Goal: Information Seeking & Learning: Learn about a topic

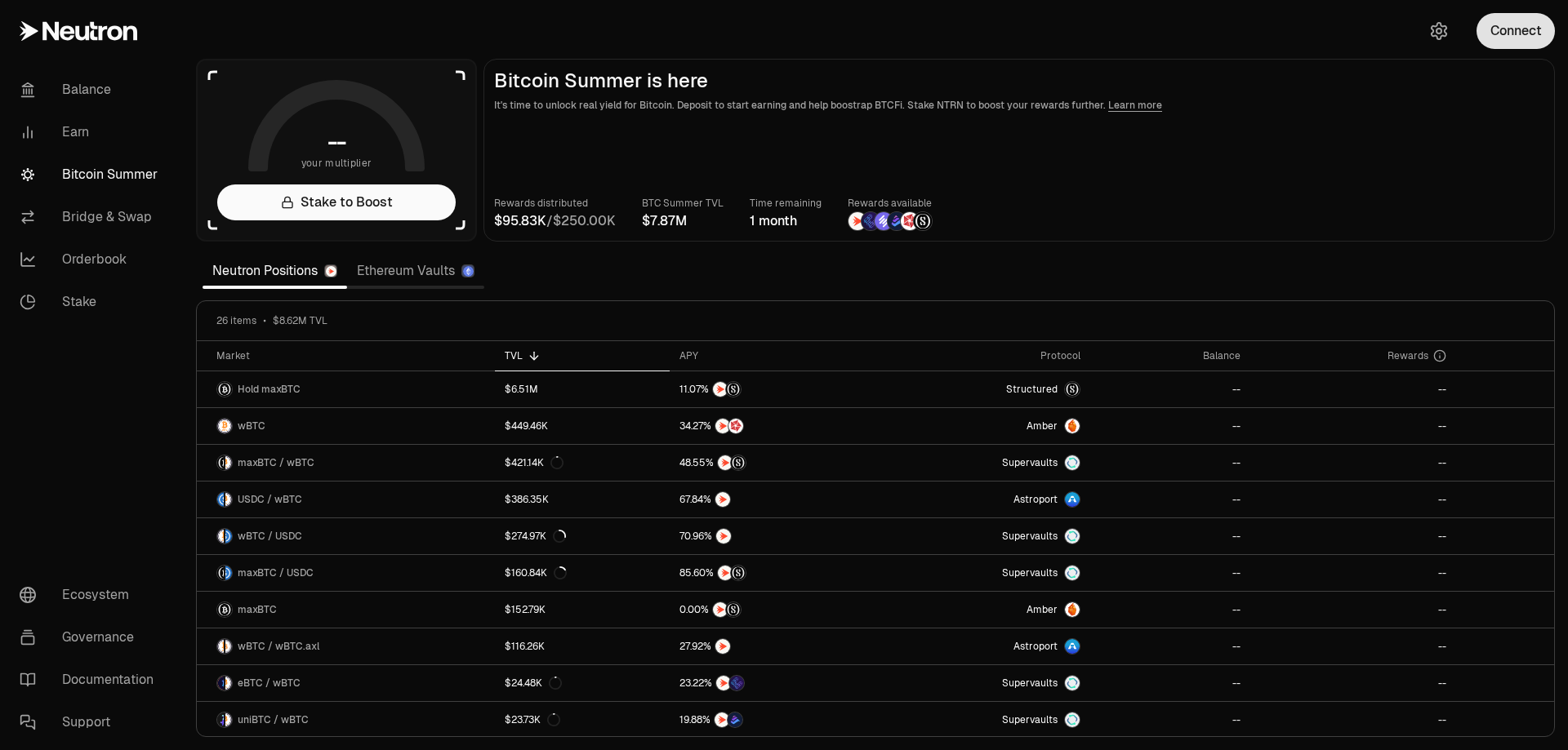
click at [1527, 33] on button "Connect" at bounding box center [1514, 31] width 78 height 36
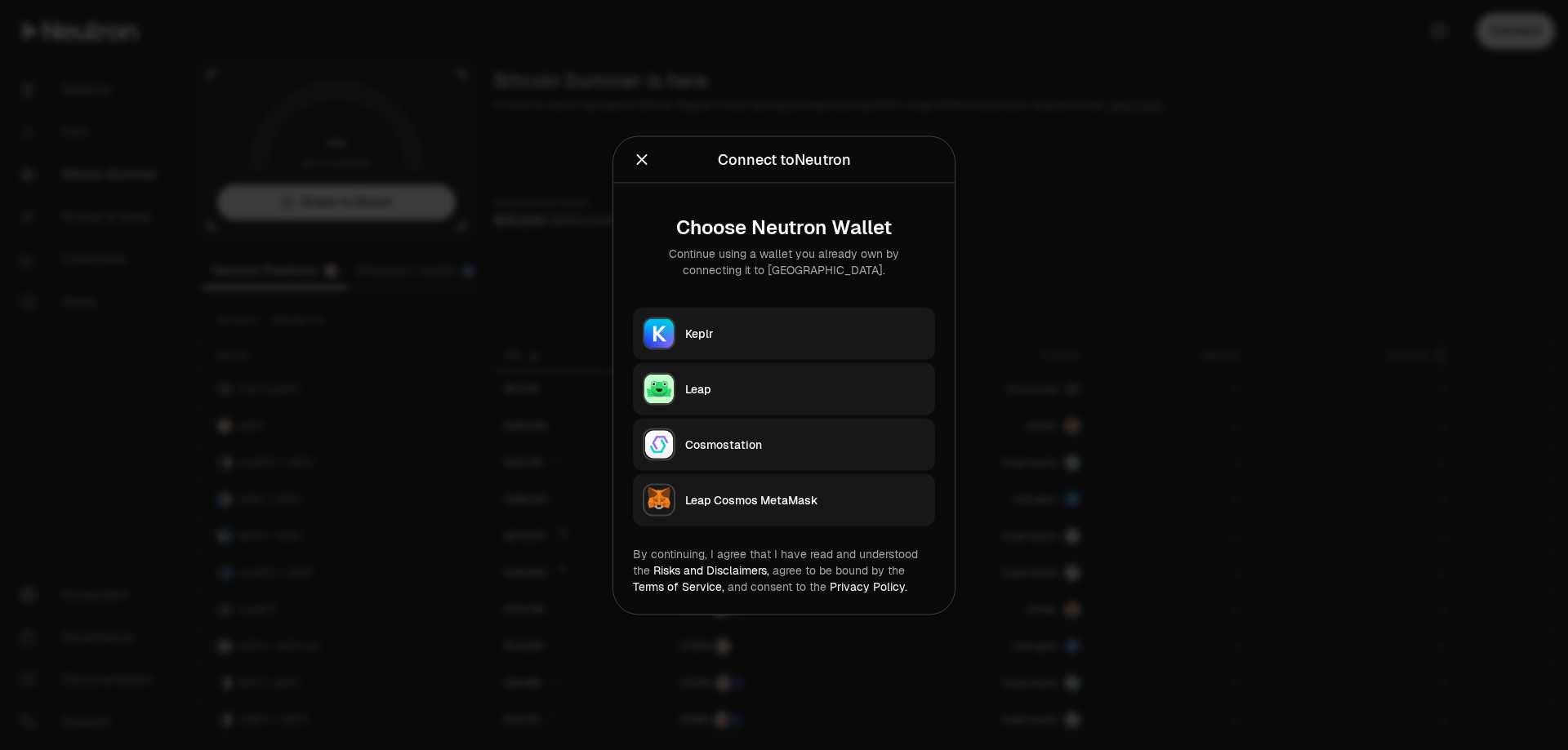
click at [734, 330] on div "Keplr" at bounding box center [805, 332] width 240 height 17
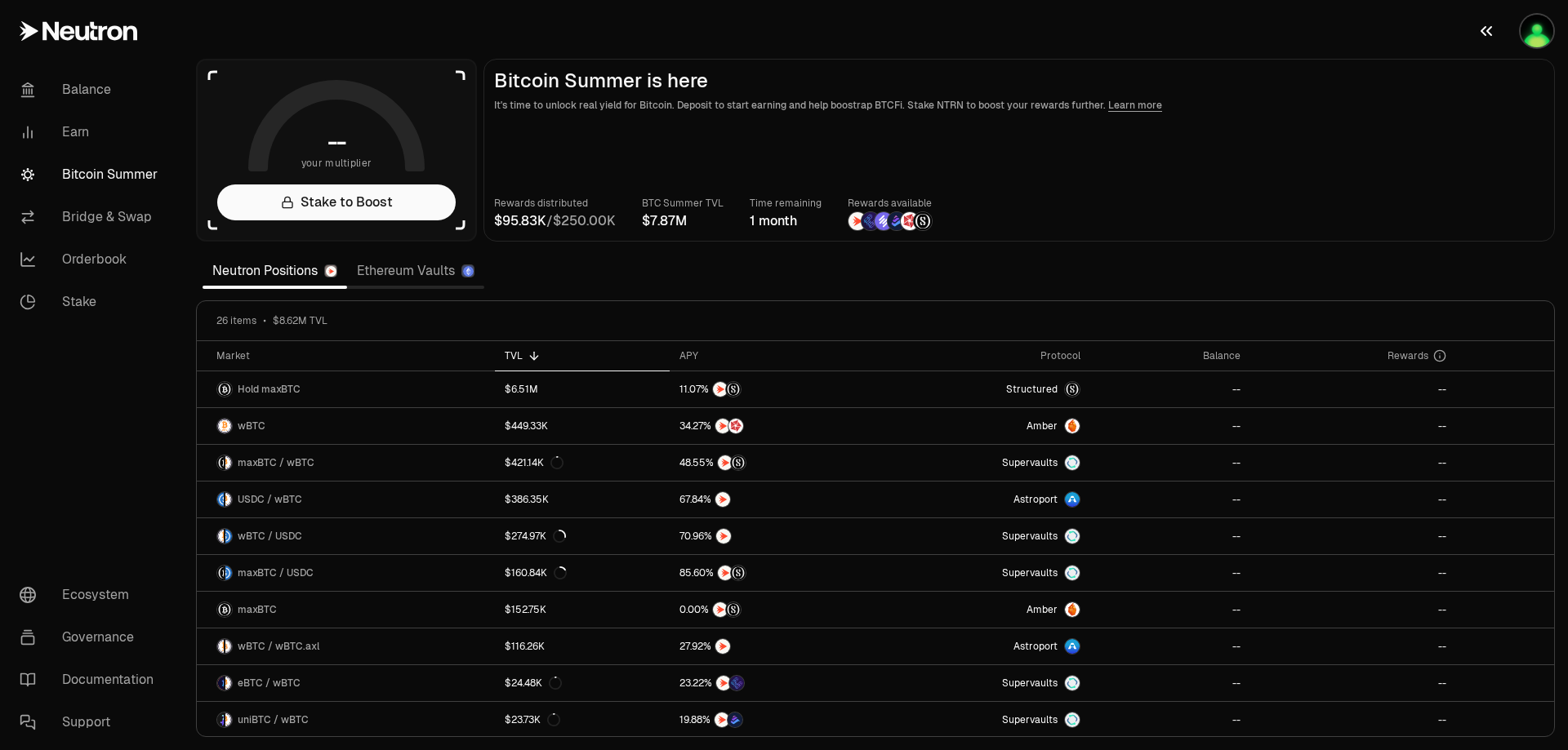
click at [1532, 31] on img "button" at bounding box center [1536, 31] width 32 height 32
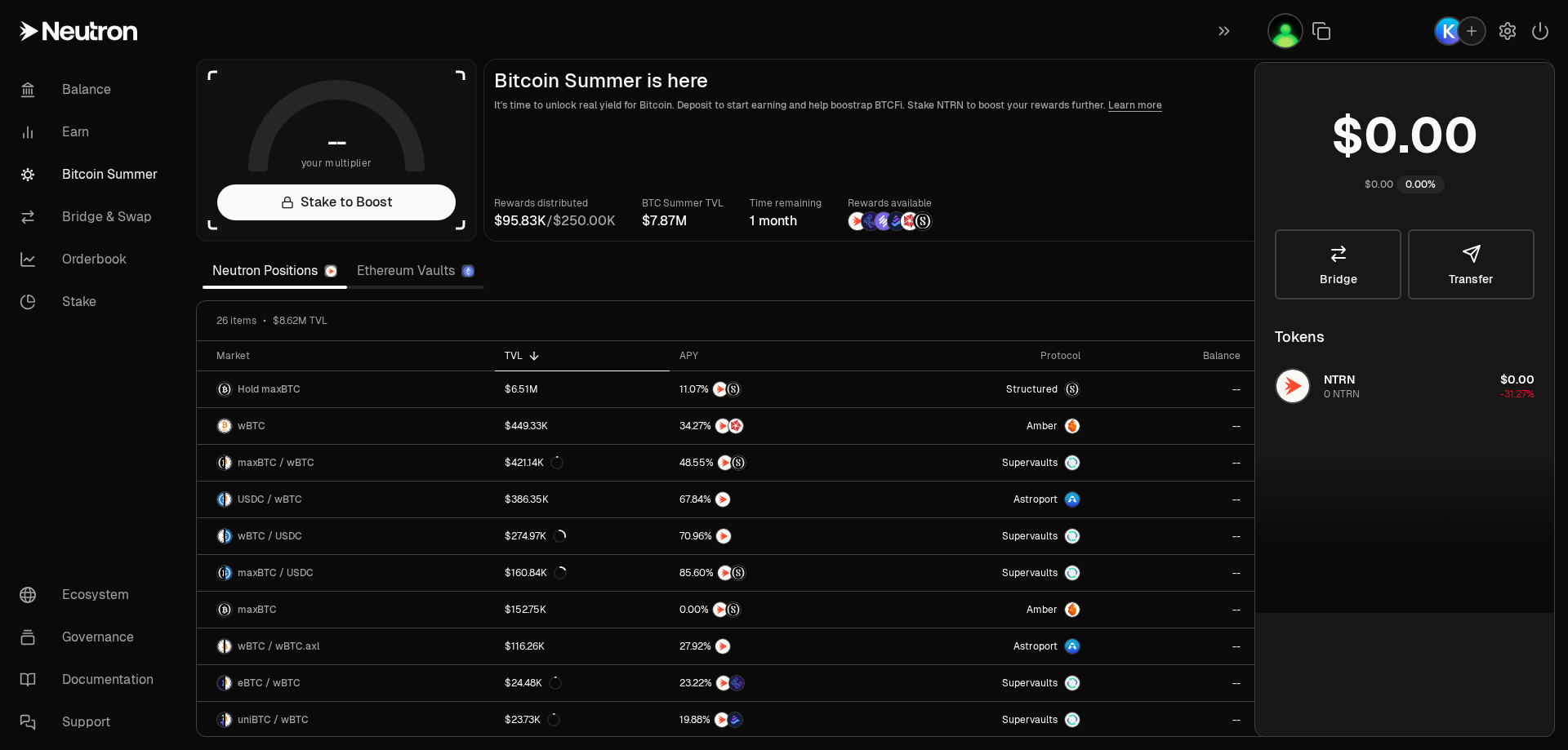
click at [1407, 396] on div "NTRN 0 NTRN $0.00 -31.27%" at bounding box center [1404, 487] width 299 height 252
click at [1337, 266] on link "Bridge" at bounding box center [1338, 264] width 126 height 70
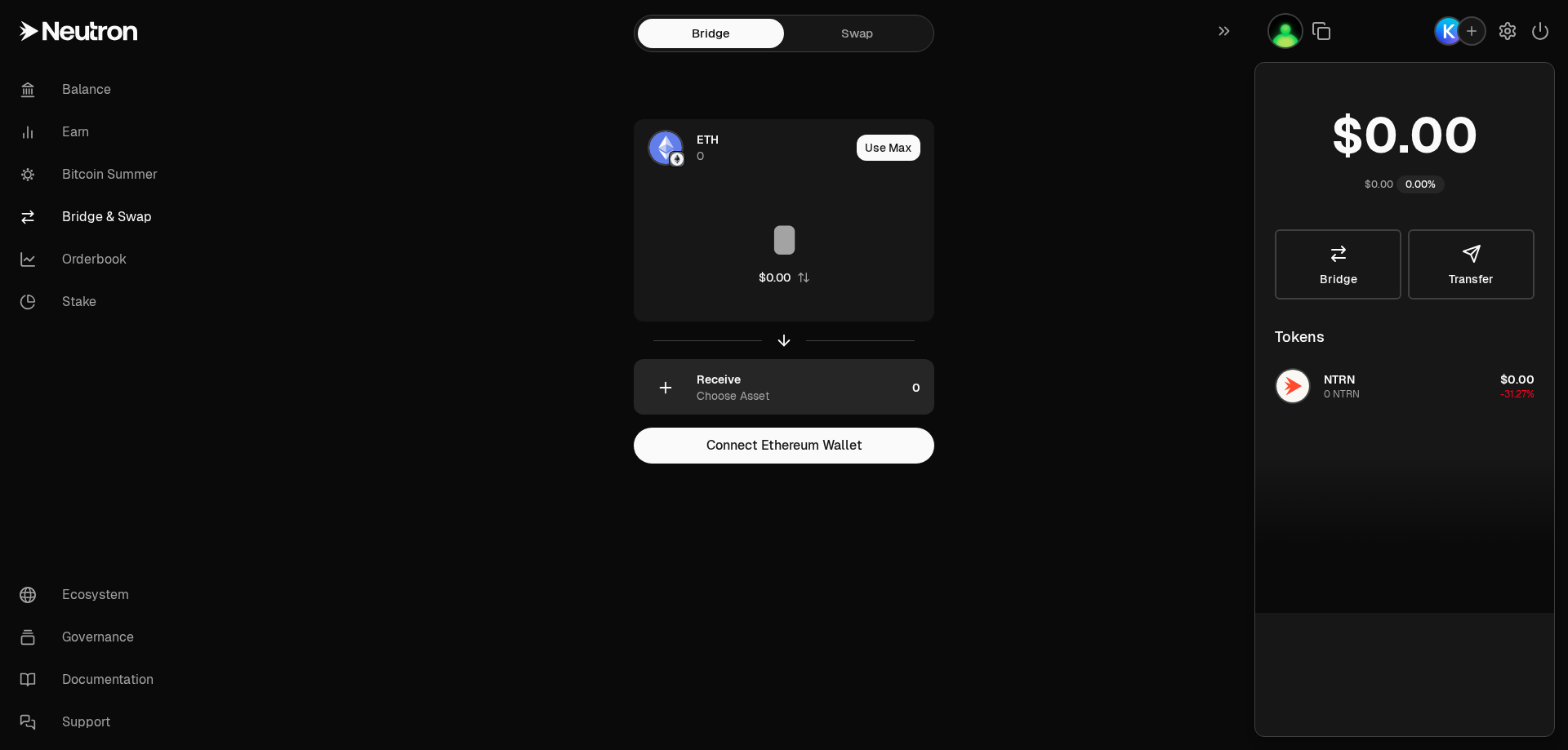
click at [746, 391] on div "Choose Asset" at bounding box center [733, 396] width 73 height 17
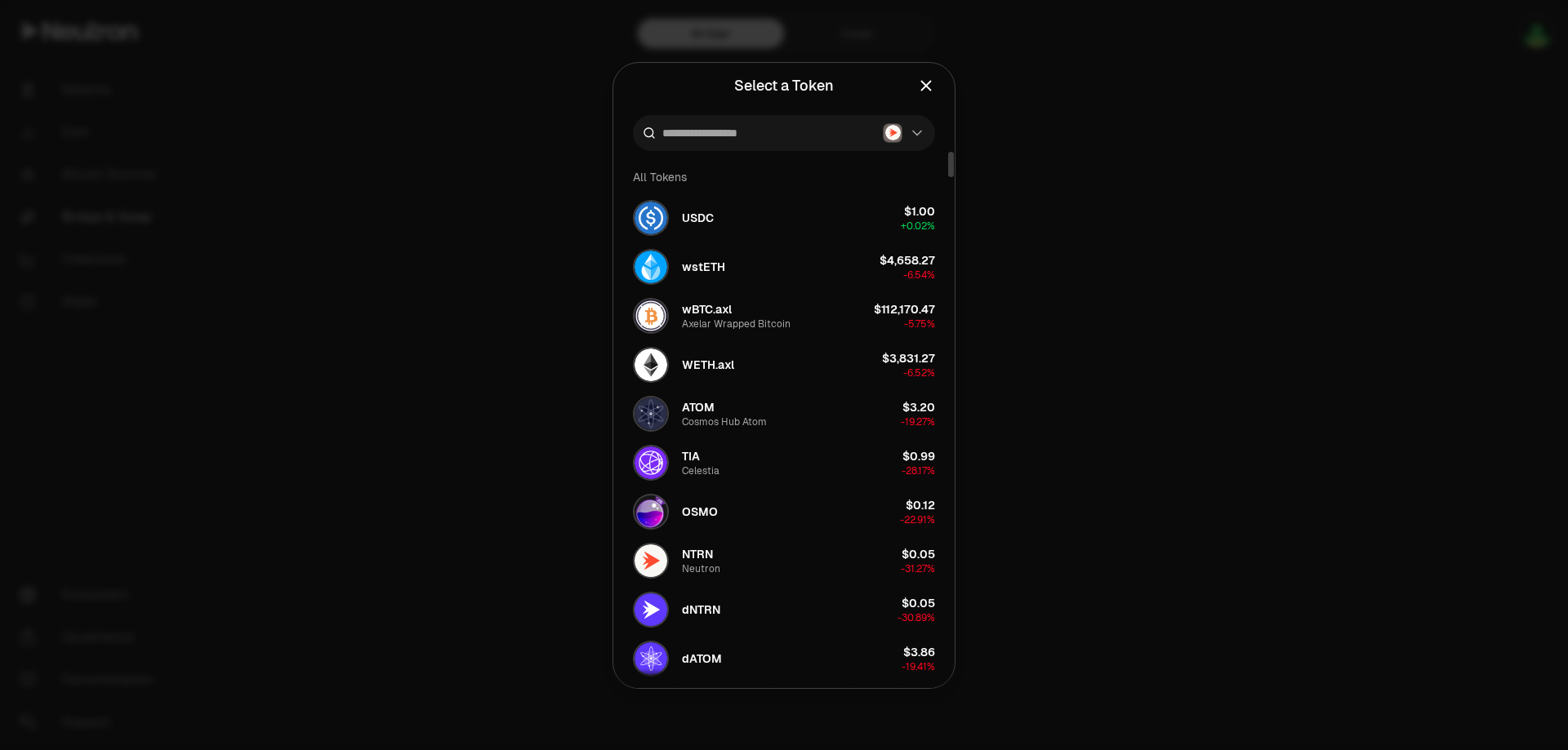
click at [1142, 262] on div at bounding box center [784, 375] width 1568 height 750
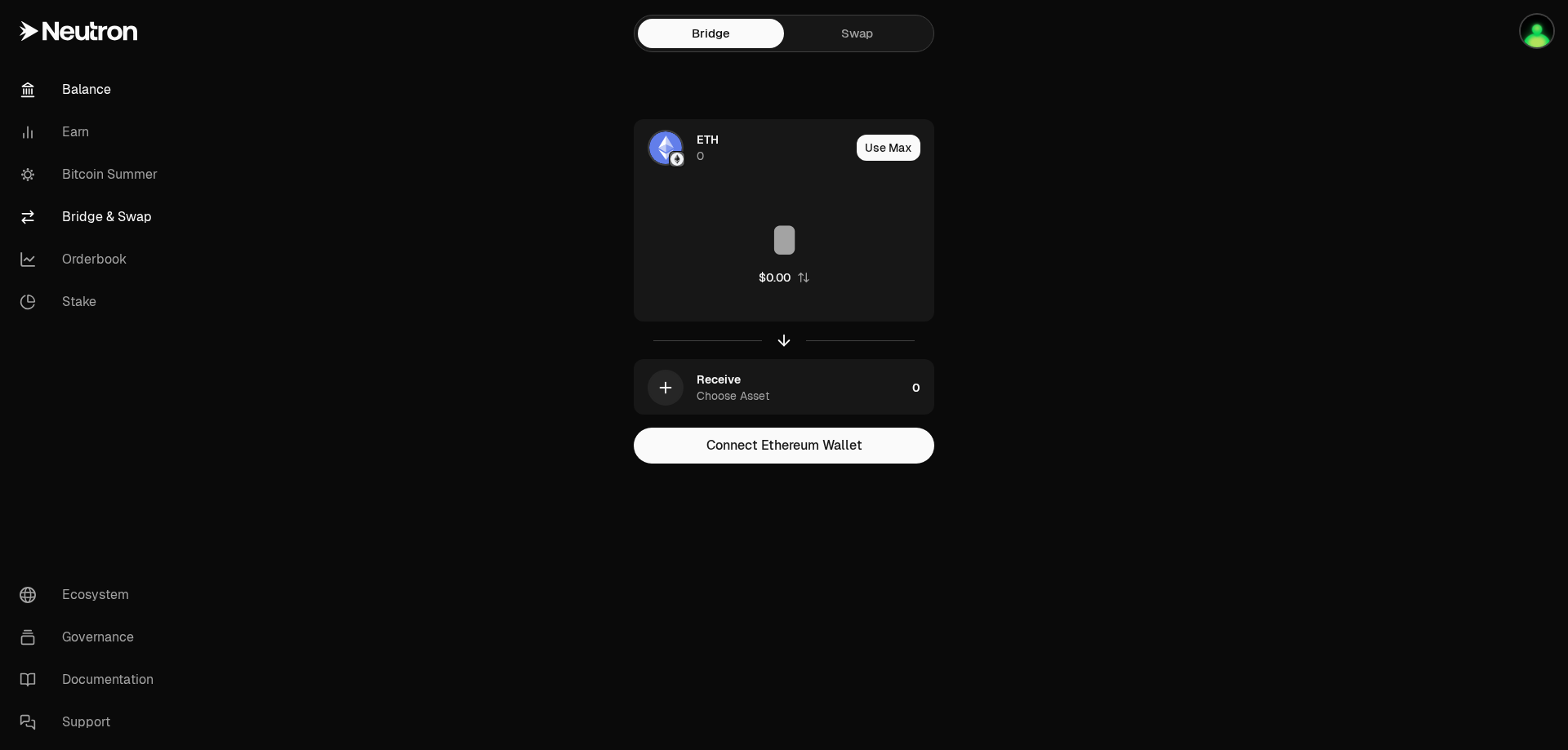
click at [111, 87] on link "Balance" at bounding box center [91, 89] width 170 height 42
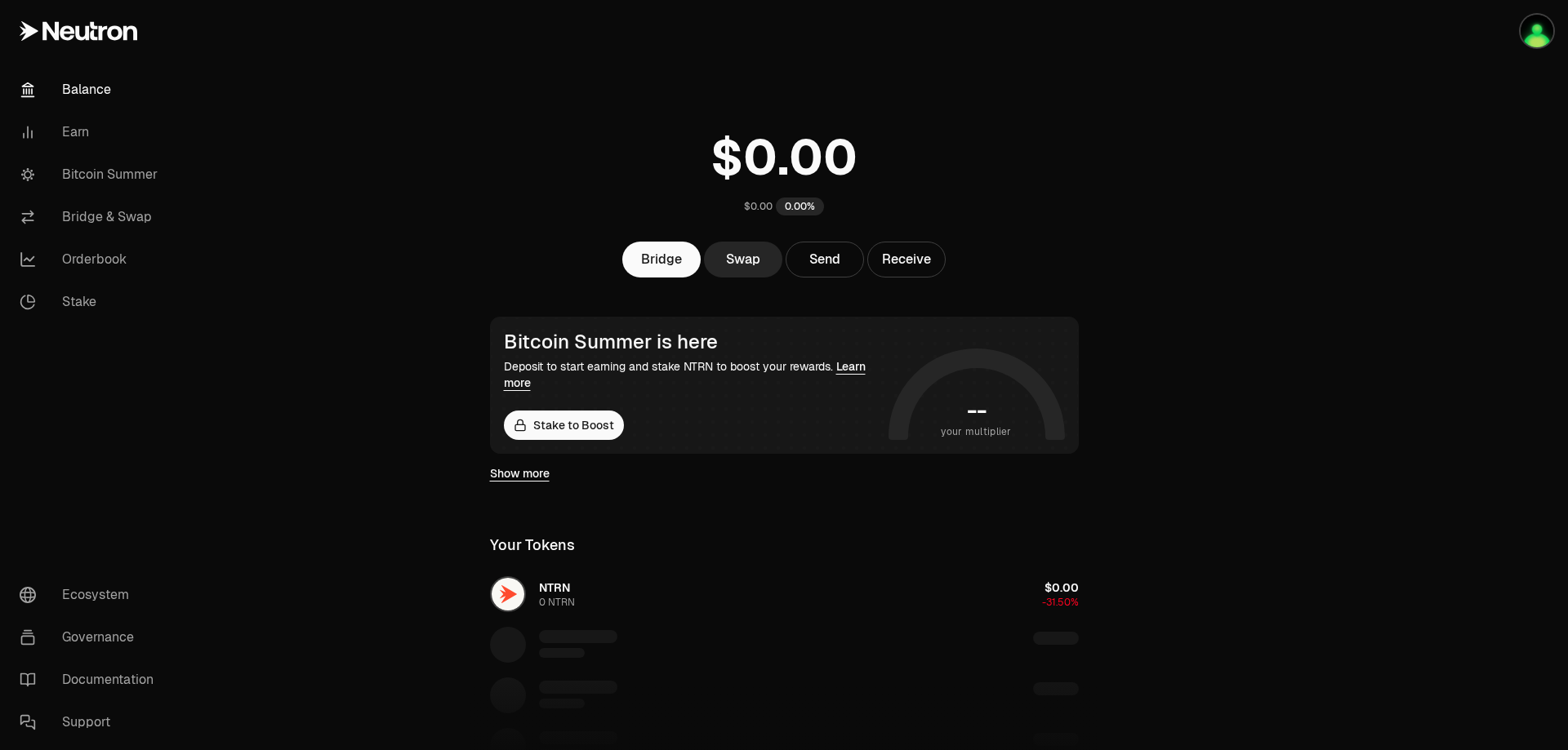
click at [53, 21] on icon at bounding box center [78, 31] width 118 height 19
click at [47, 18] on link at bounding box center [91, 31] width 183 height 62
click at [43, 26] on icon at bounding box center [50, 31] width 17 height 18
click at [126, 175] on link "Bitcoin Summer" at bounding box center [91, 175] width 170 height 42
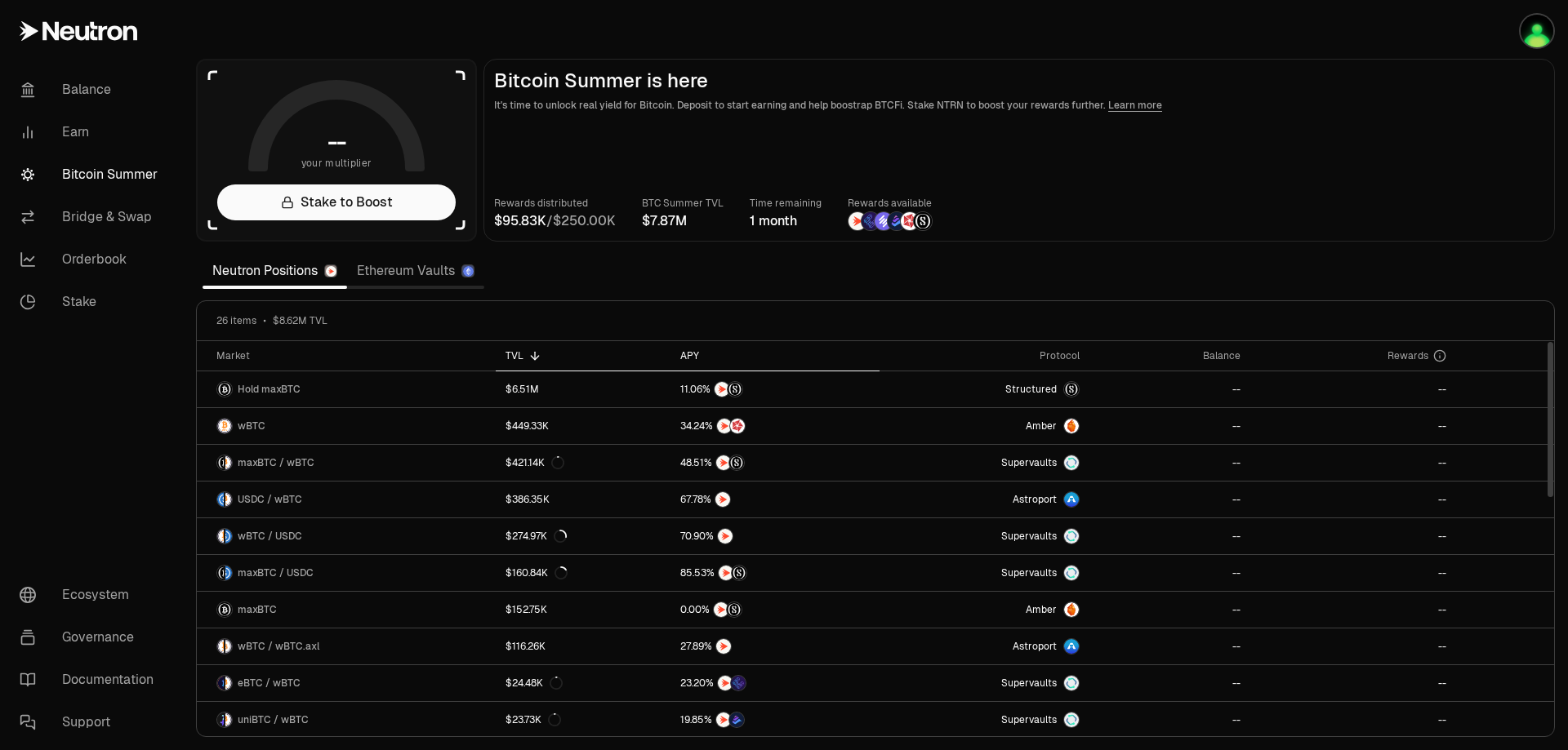
click at [687, 355] on div "APY" at bounding box center [775, 355] width 190 height 13
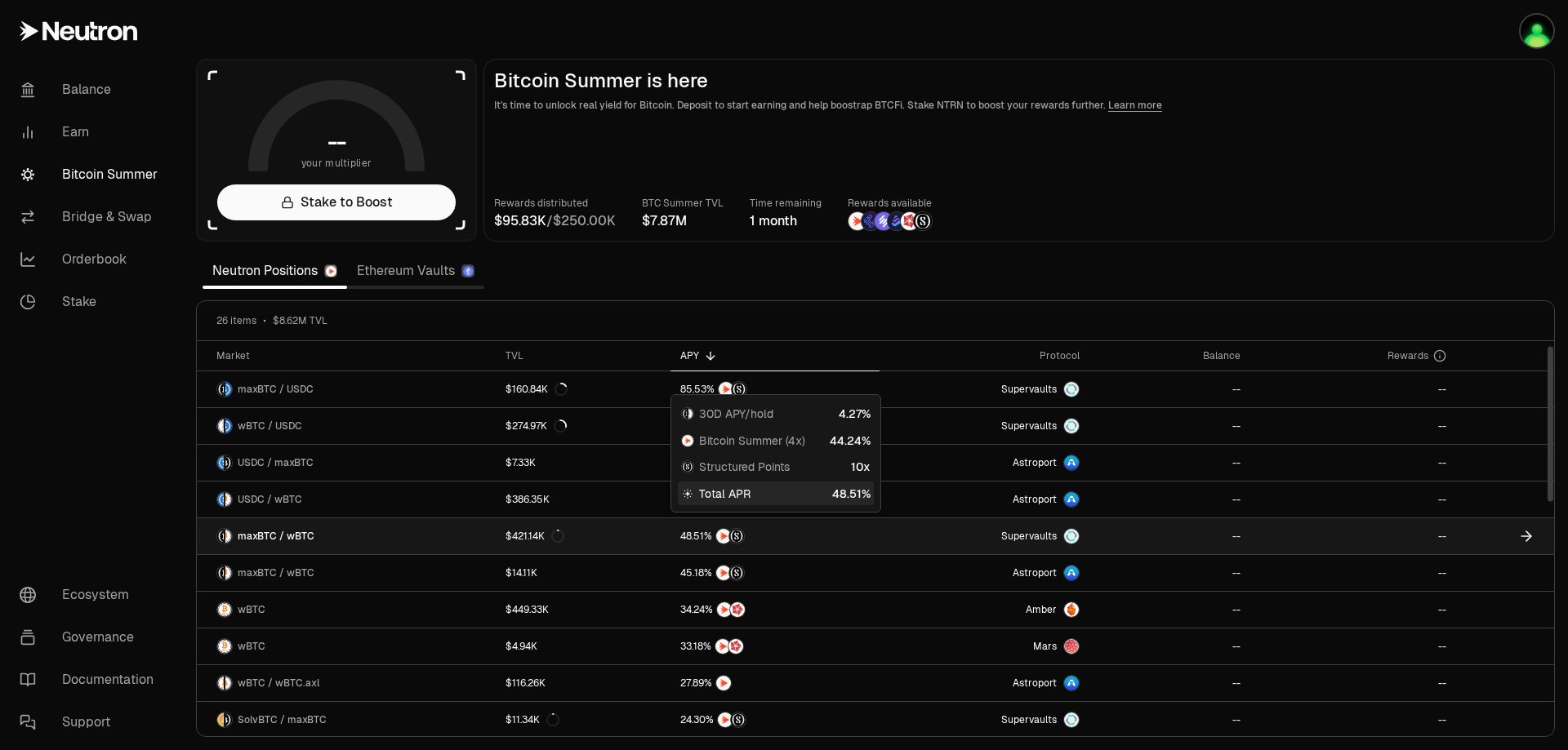
scroll to position [82, 0]
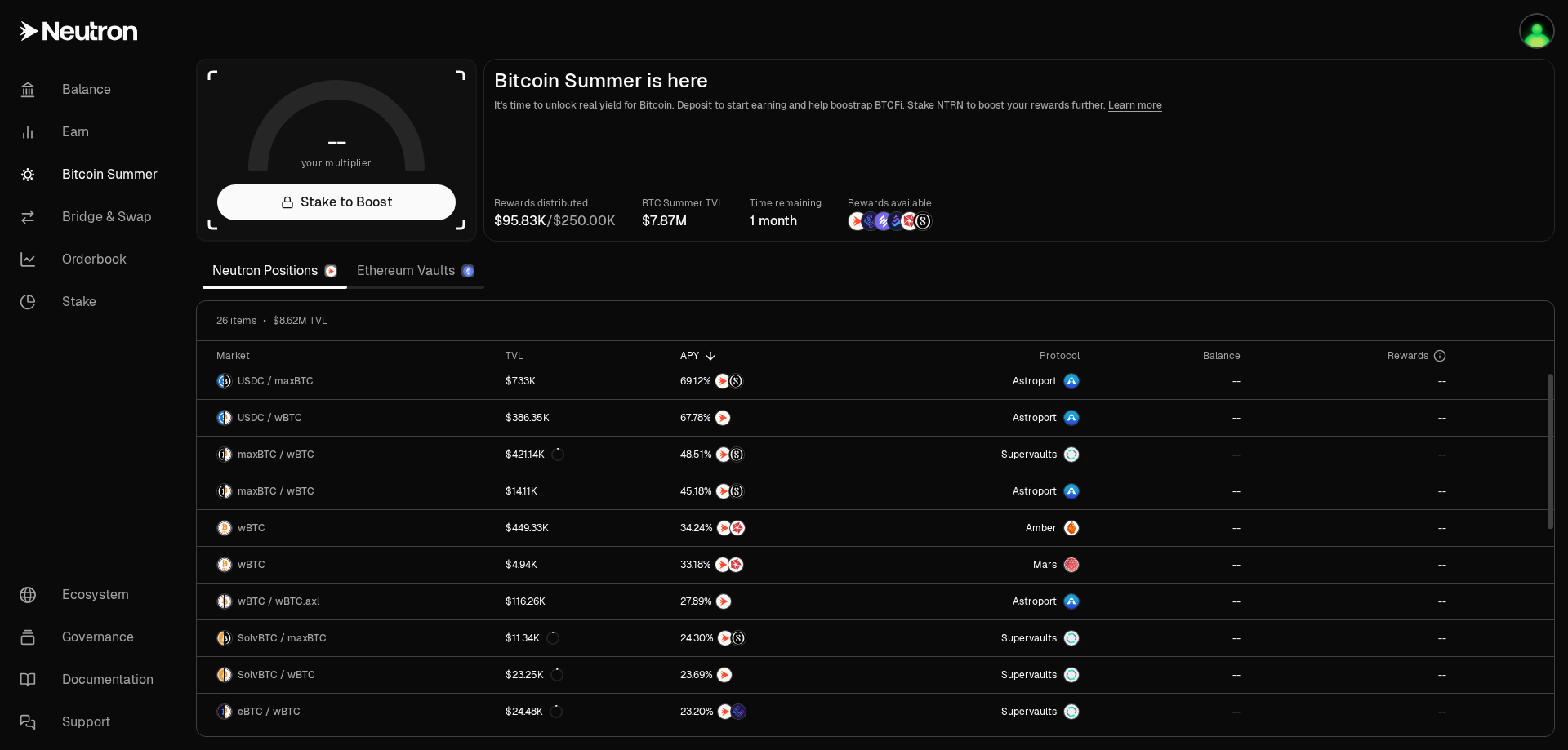
drag, startPoint x: 700, startPoint y: 537, endPoint x: 81, endPoint y: 440, distance: 626.6
click at [81, 440] on nav "Balance Earn Bitcoin Summer Bridge & Swap Orderbook Stake Ecosystem Governance …" at bounding box center [91, 406] width 183 height 688
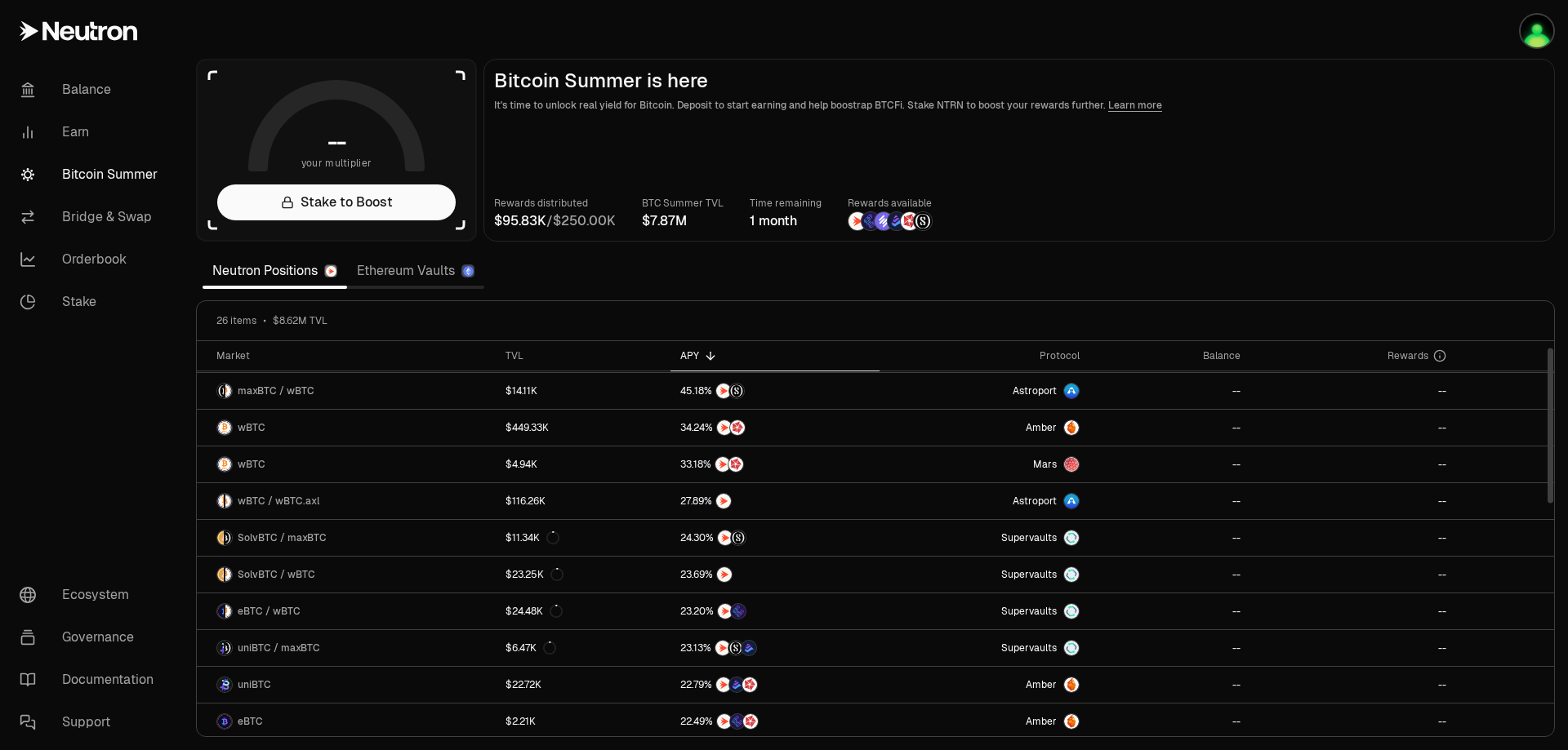
scroll to position [0, 0]
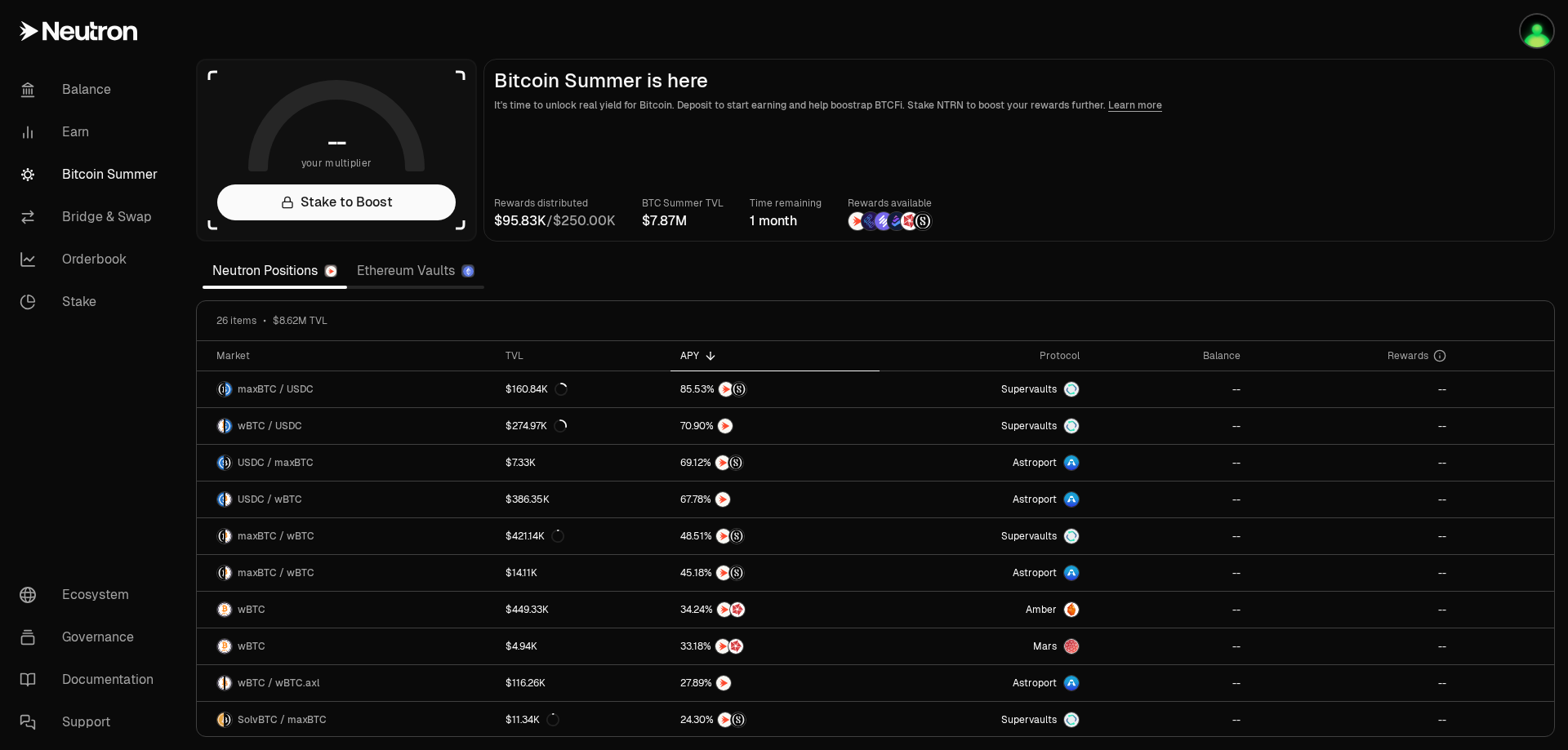
click at [643, 270] on section "-- your multiplier Stake to Boost Bitcoin Summer is here It's time to unlock re…" at bounding box center [875, 375] width 1385 height 750
click at [83, 132] on link "Earn" at bounding box center [91, 132] width 170 height 42
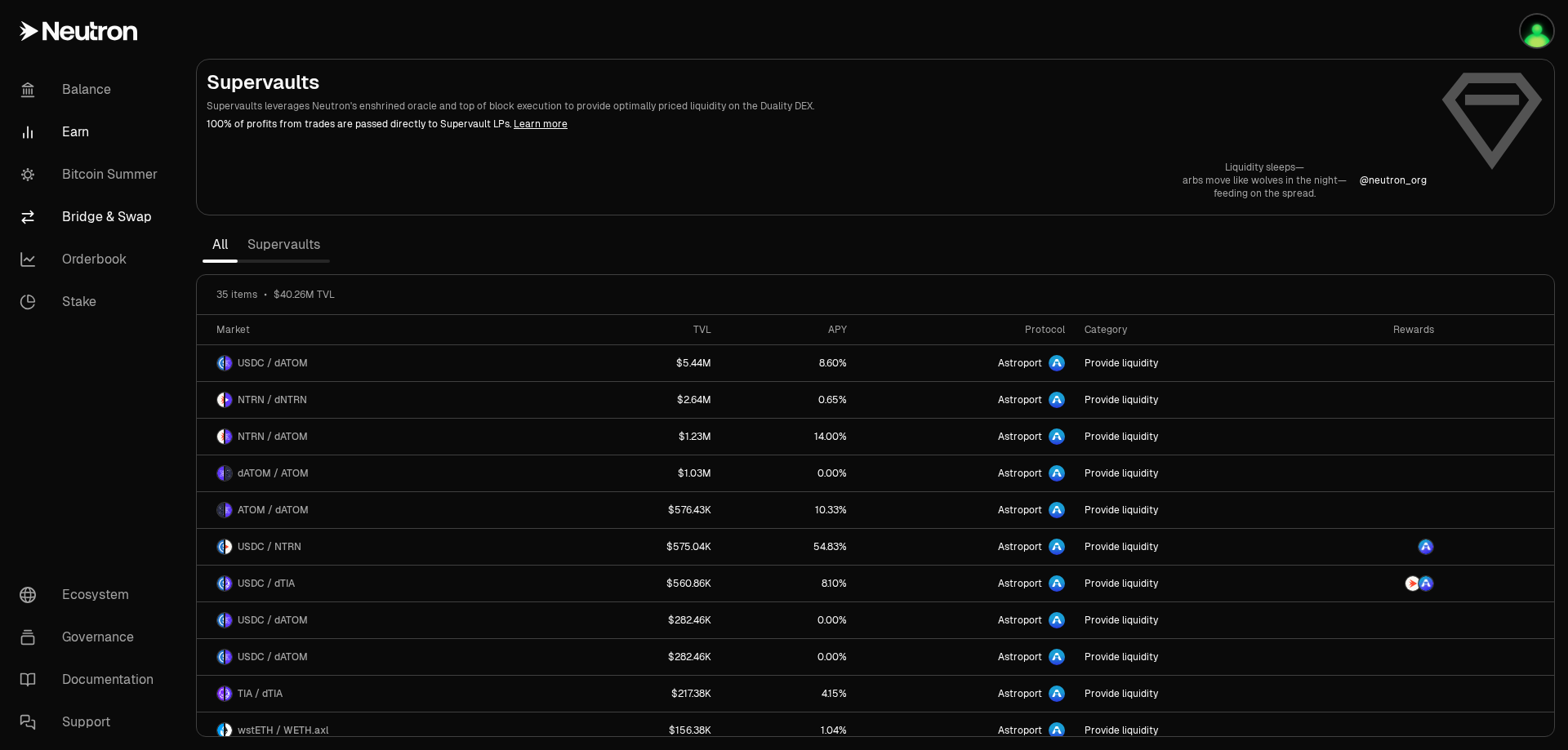
click at [95, 224] on link "Bridge & Swap" at bounding box center [91, 217] width 170 height 42
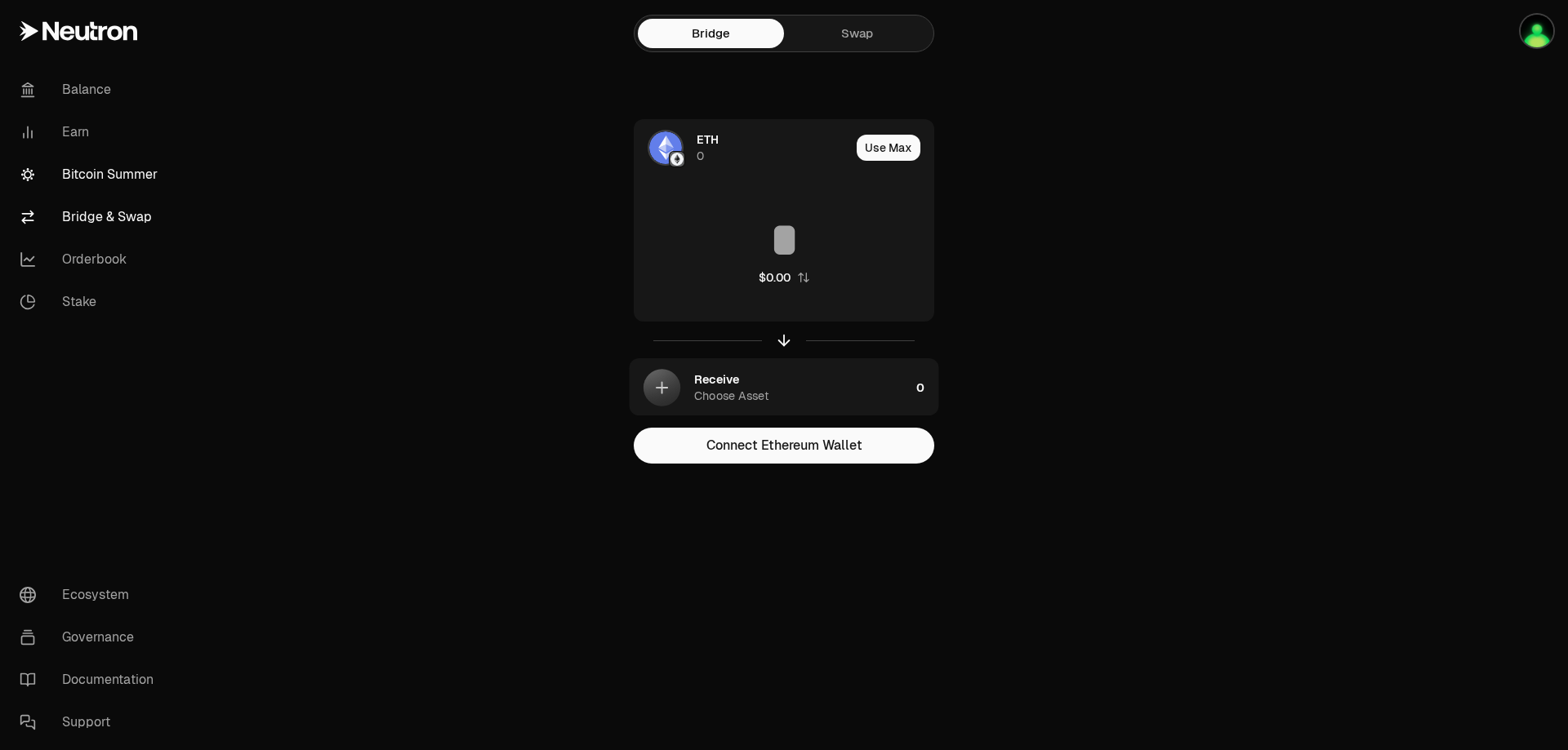
click at [105, 179] on link "Bitcoin Summer" at bounding box center [91, 175] width 170 height 42
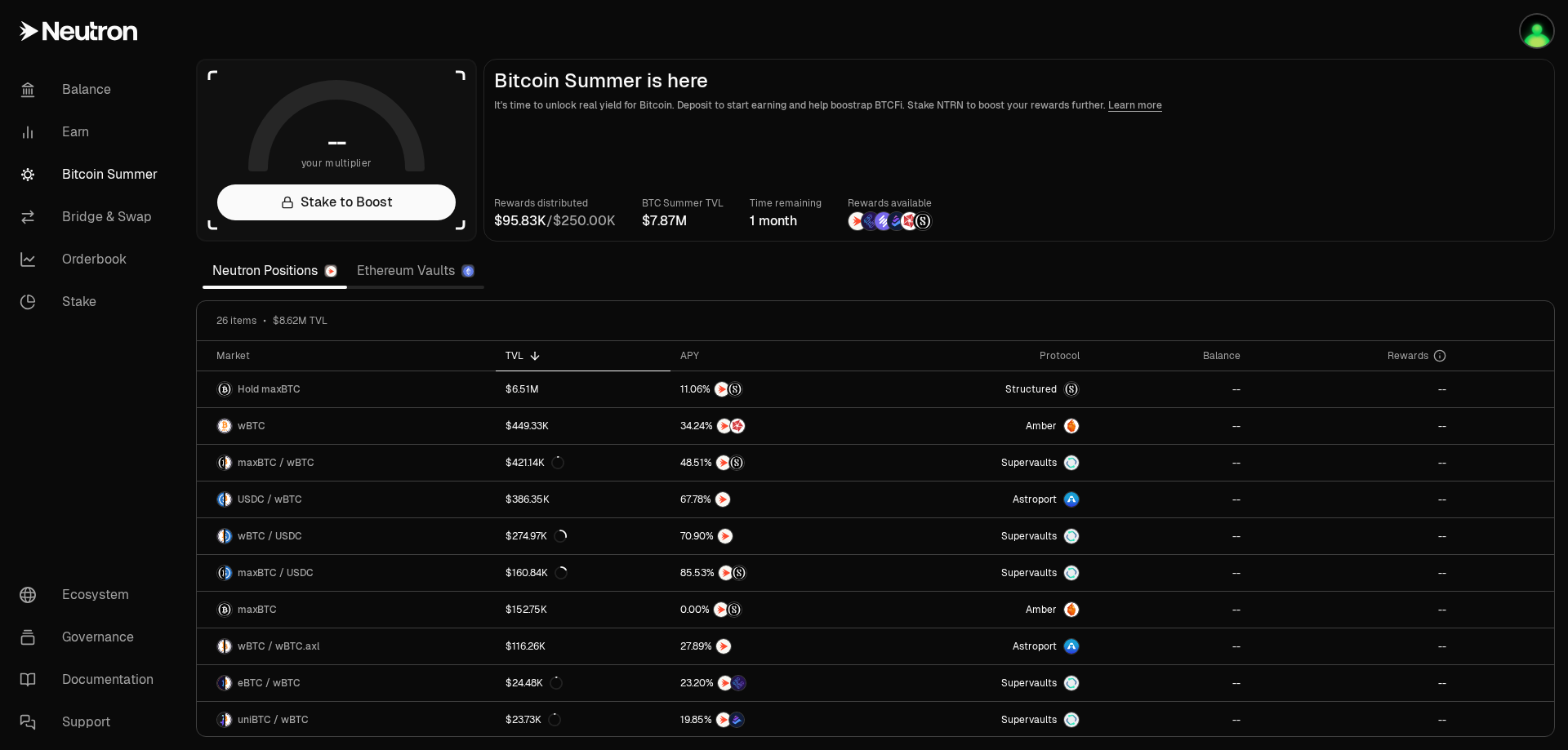
click at [377, 273] on link "Ethereum Vaults" at bounding box center [415, 270] width 137 height 32
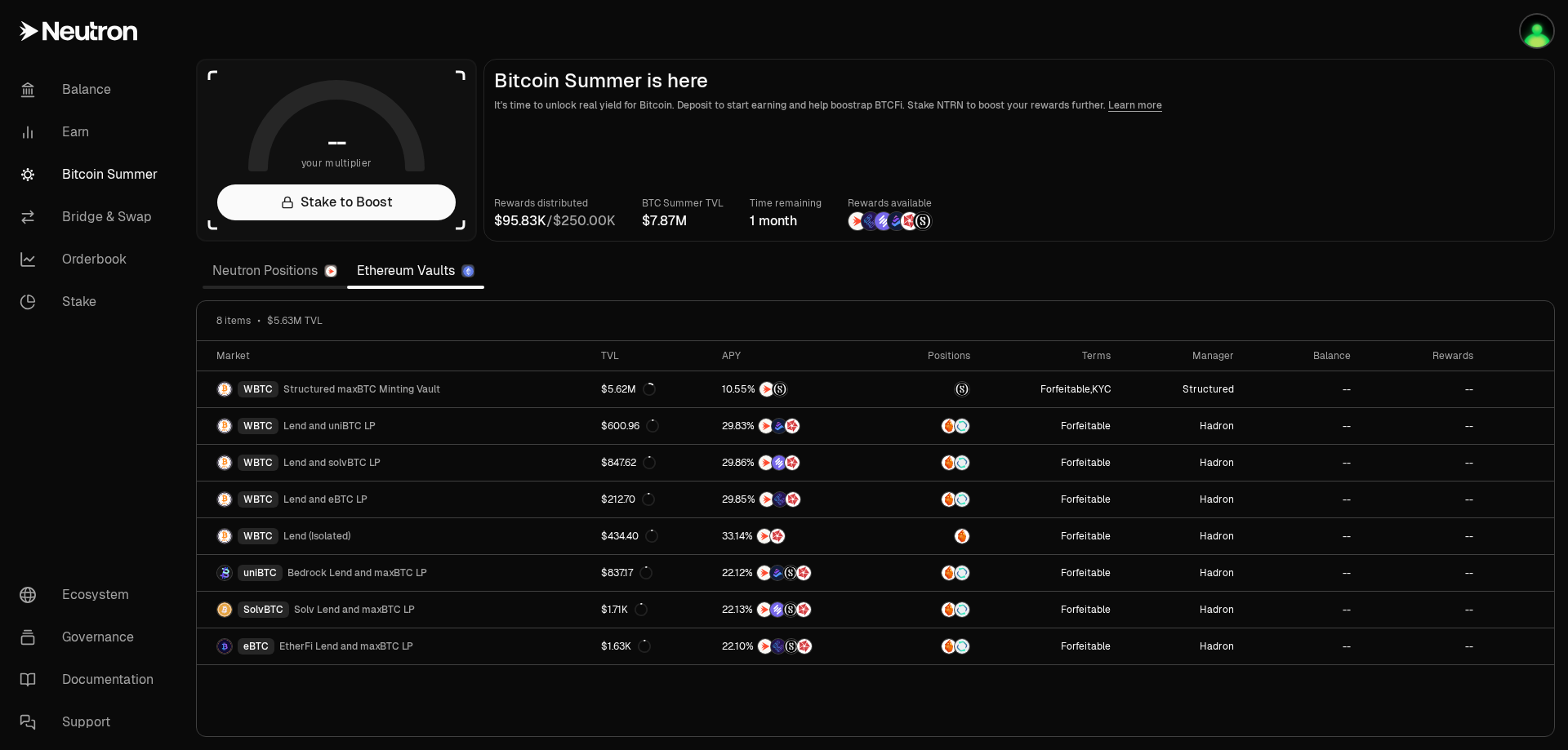
click at [276, 276] on link "Neutron Positions" at bounding box center [275, 270] width 145 height 32
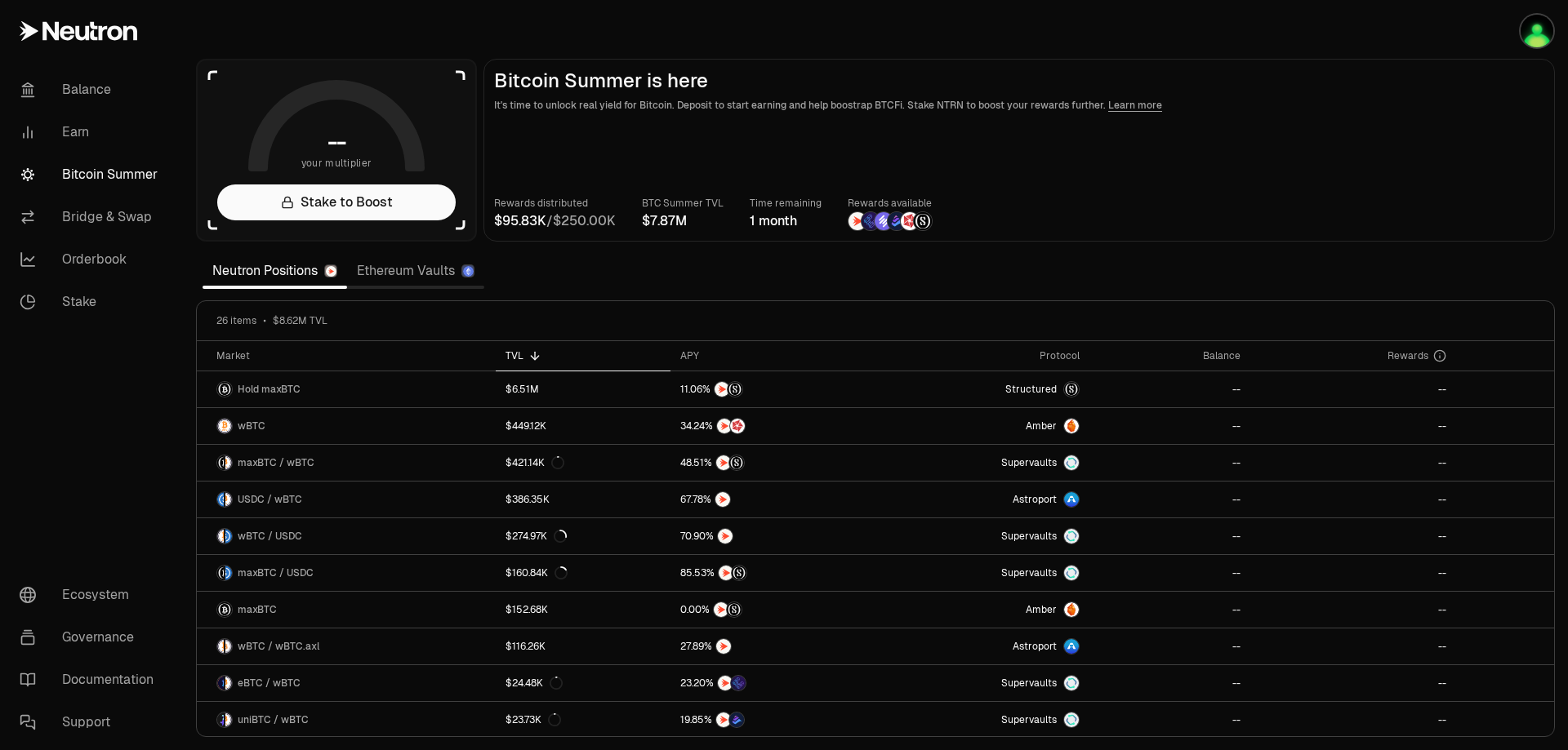
click at [635, 288] on section "-- your multiplier Stake to Boost Bitcoin Summer is here It's time to unlock re…" at bounding box center [875, 375] width 1385 height 750
